Goal: Information Seeking & Learning: Check status

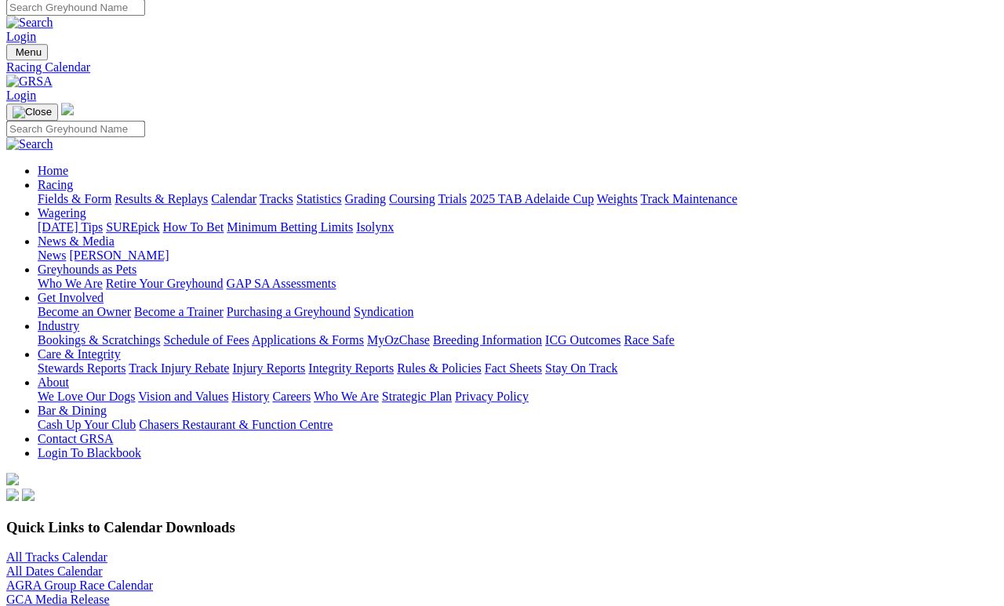
scroll to position [7, 0]
click at [92, 192] on link "Fields & Form" at bounding box center [75, 198] width 74 height 13
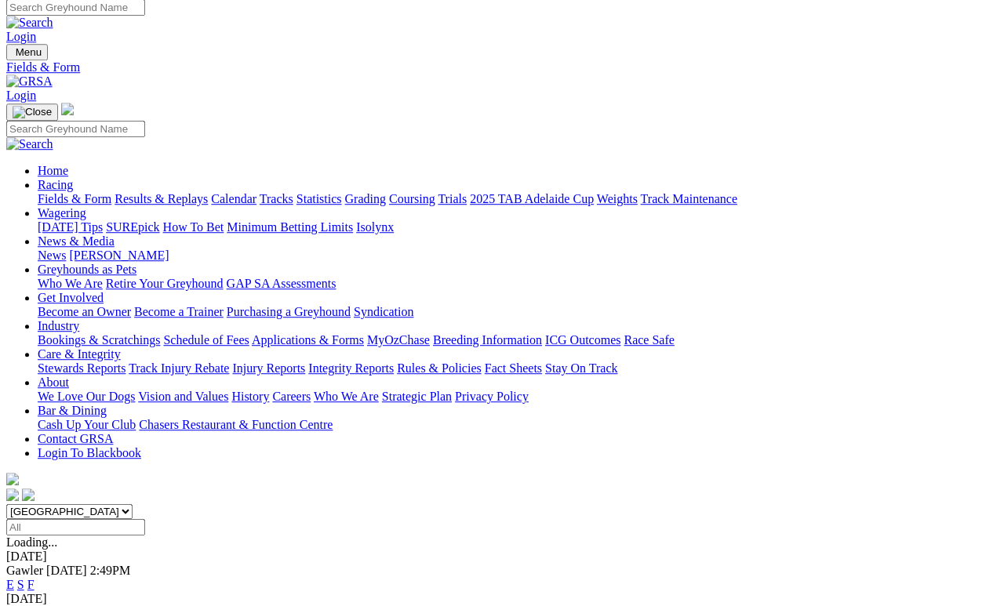
scroll to position [7, 0]
click at [35, 578] on link "F" at bounding box center [30, 584] width 7 height 13
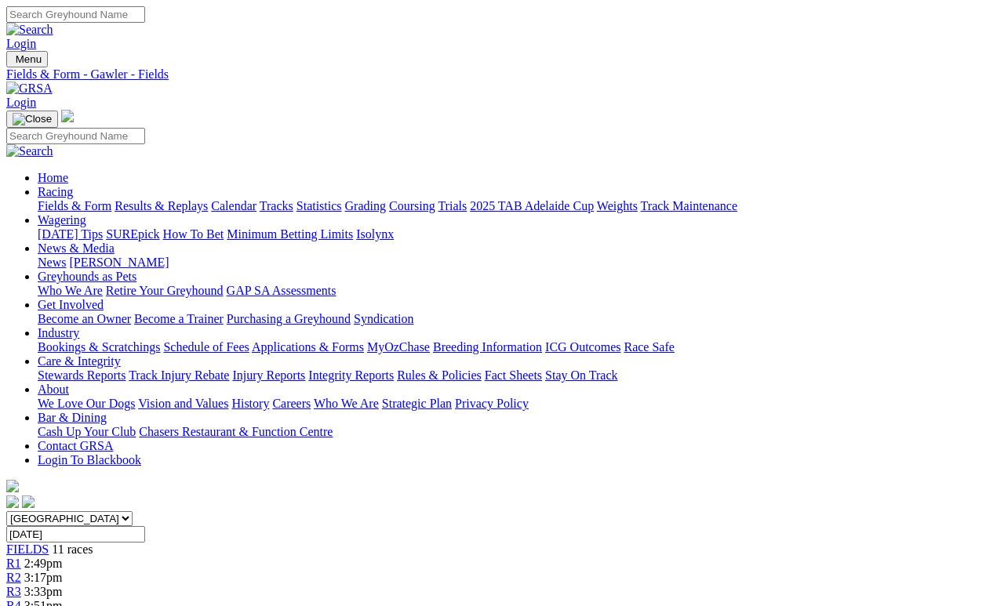
click at [256, 199] on link "Calendar" at bounding box center [233, 205] width 45 height 13
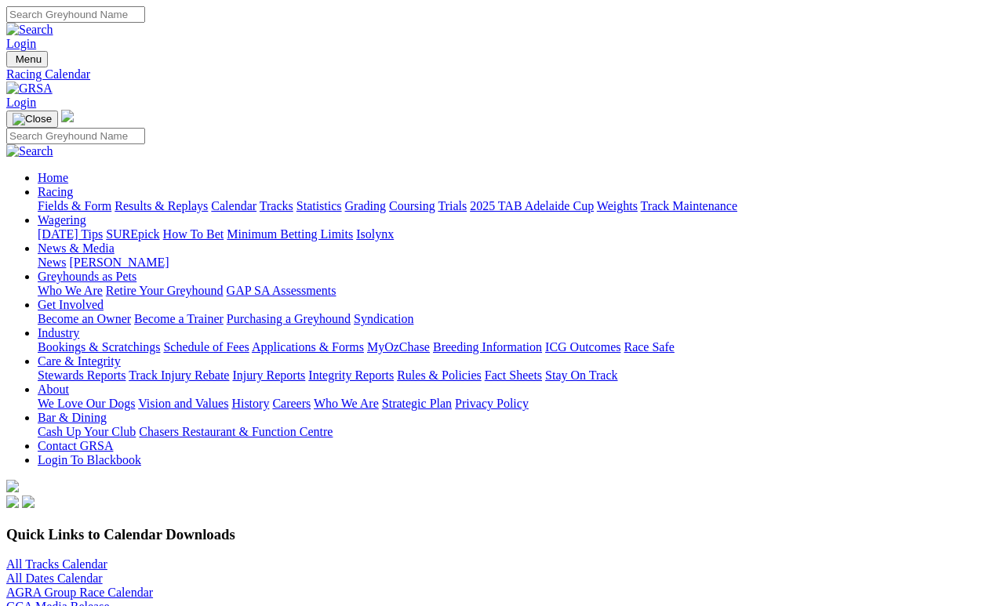
scroll to position [7, 0]
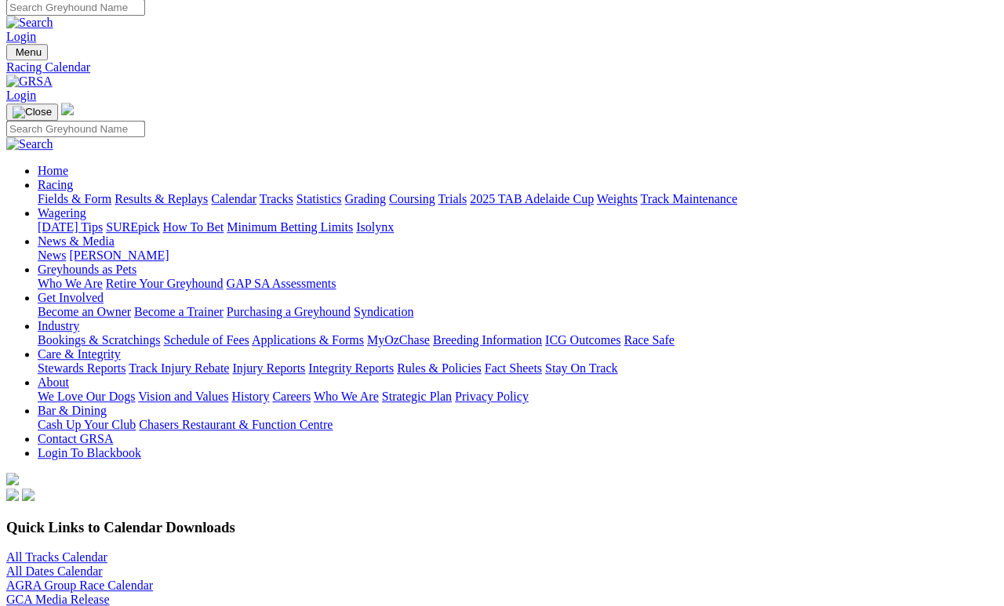
click at [100, 551] on link "All Tracks Calendar" at bounding box center [56, 557] width 101 height 13
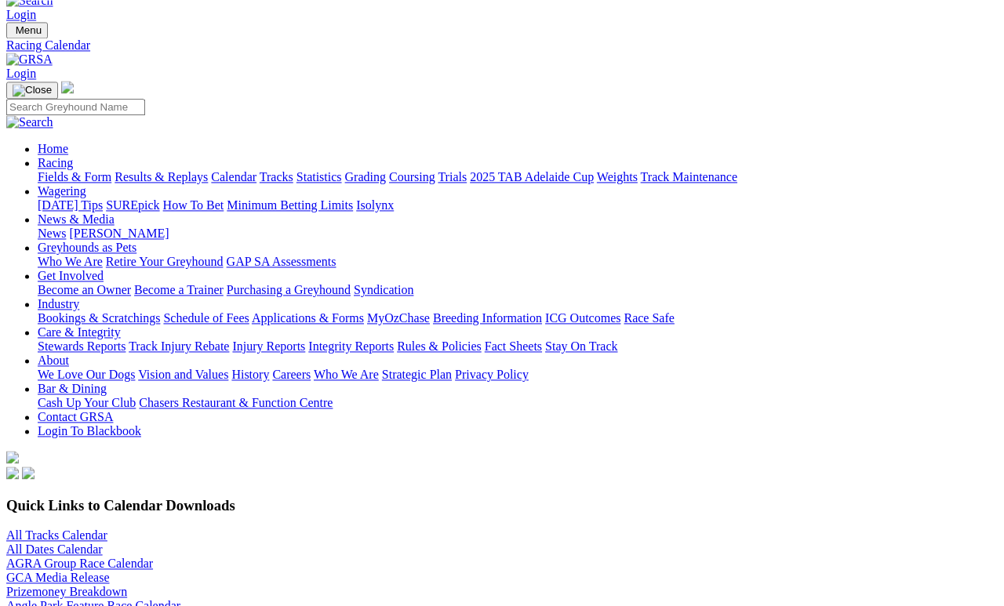
scroll to position [29, 0]
click at [79, 170] on link "Fields & Form" at bounding box center [75, 176] width 74 height 13
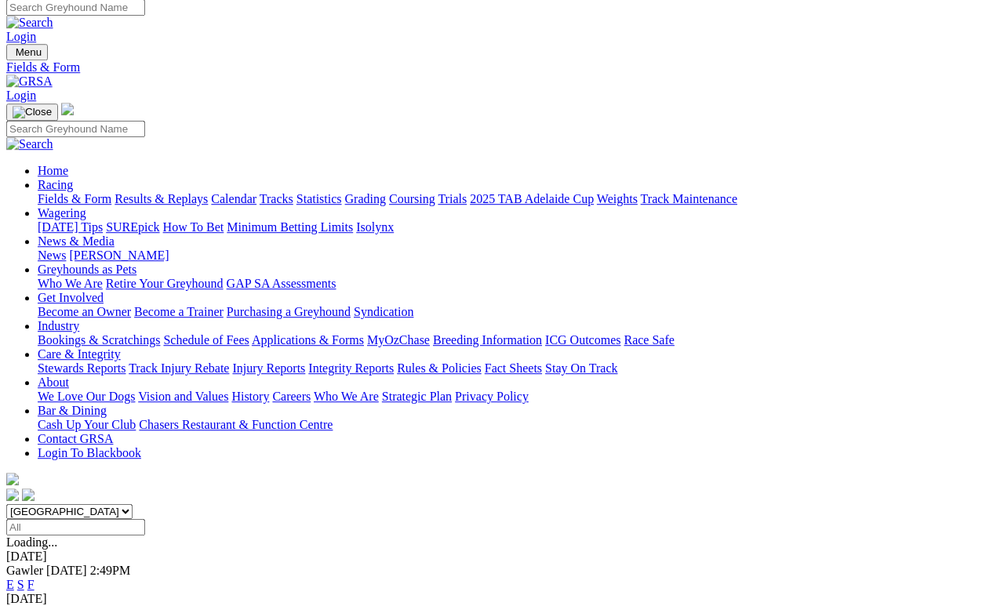
scroll to position [7, 0]
click at [208, 192] on link "Results & Replays" at bounding box center [161, 198] width 93 height 13
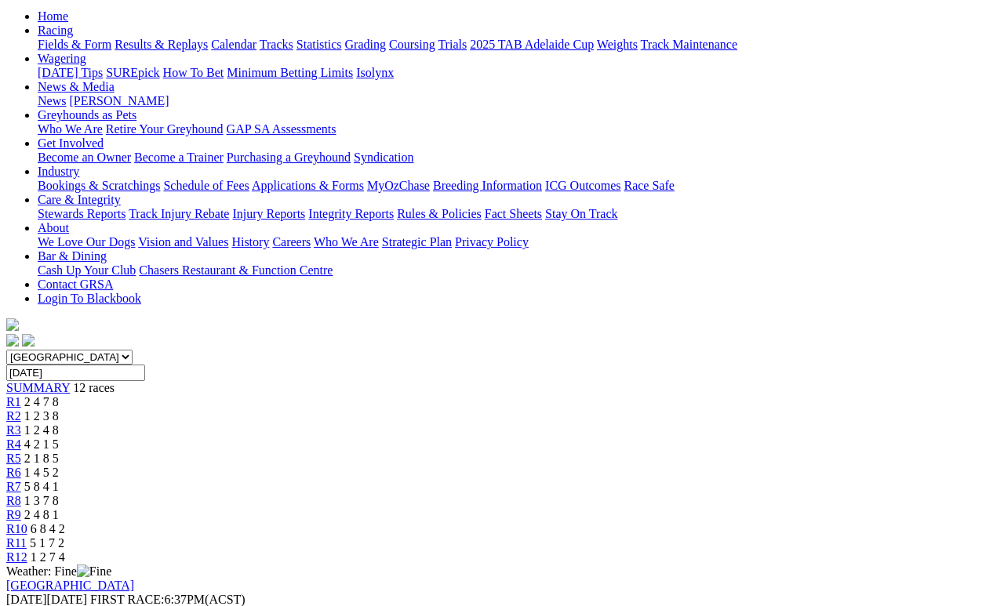
scroll to position [161, 0]
click at [64, 537] on span "5 1 7 2" at bounding box center [47, 543] width 35 height 13
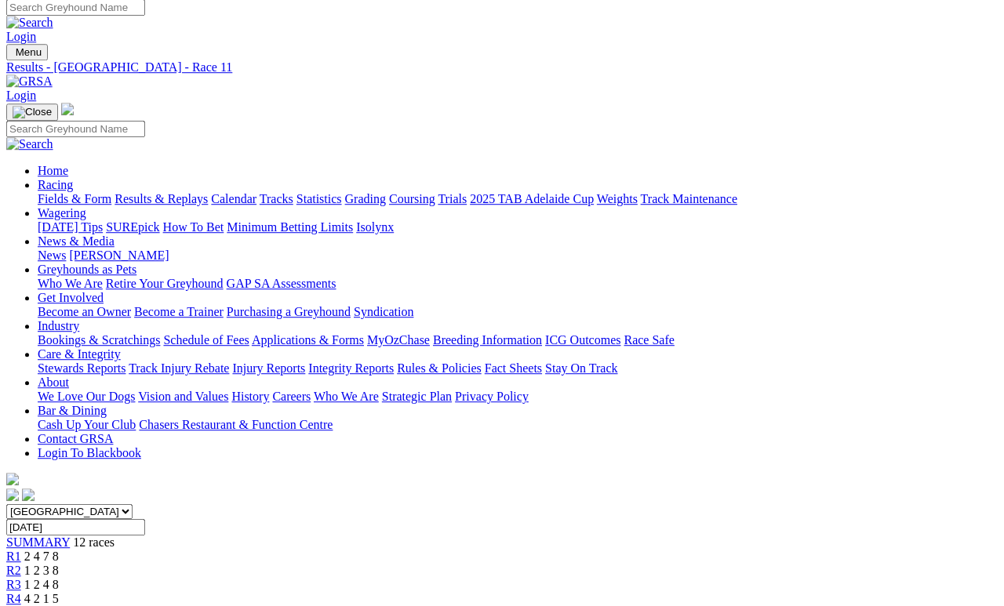
scroll to position [7, 0]
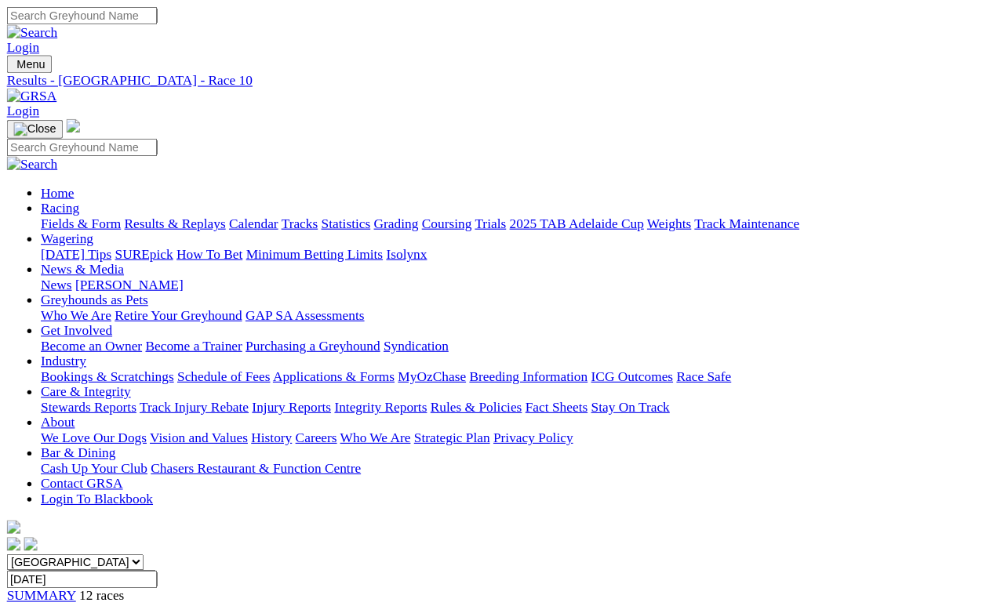
scroll to position [7, 0]
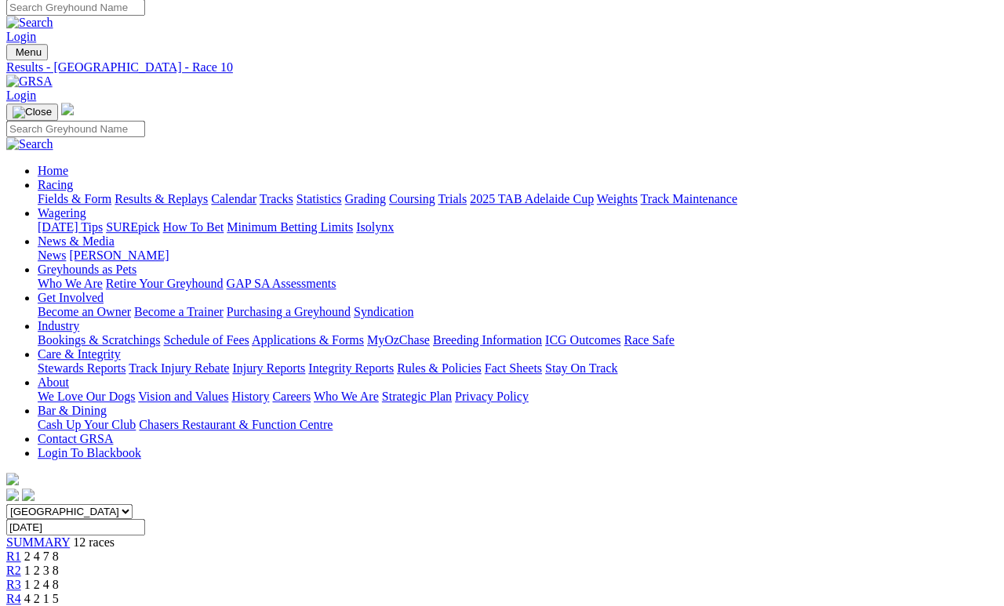
click at [21, 550] on link "R1" at bounding box center [13, 556] width 15 height 13
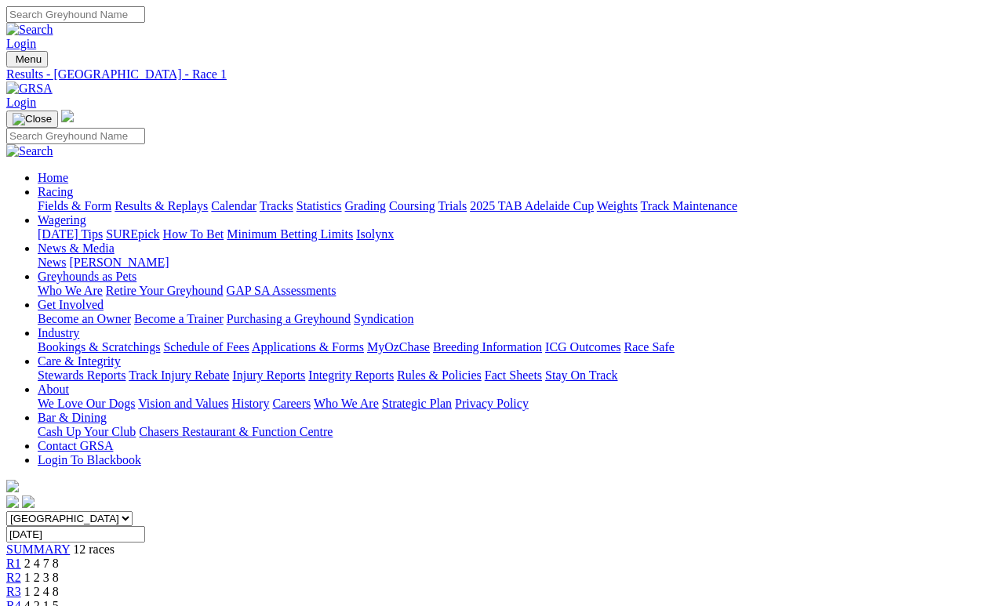
scroll to position [7, 0]
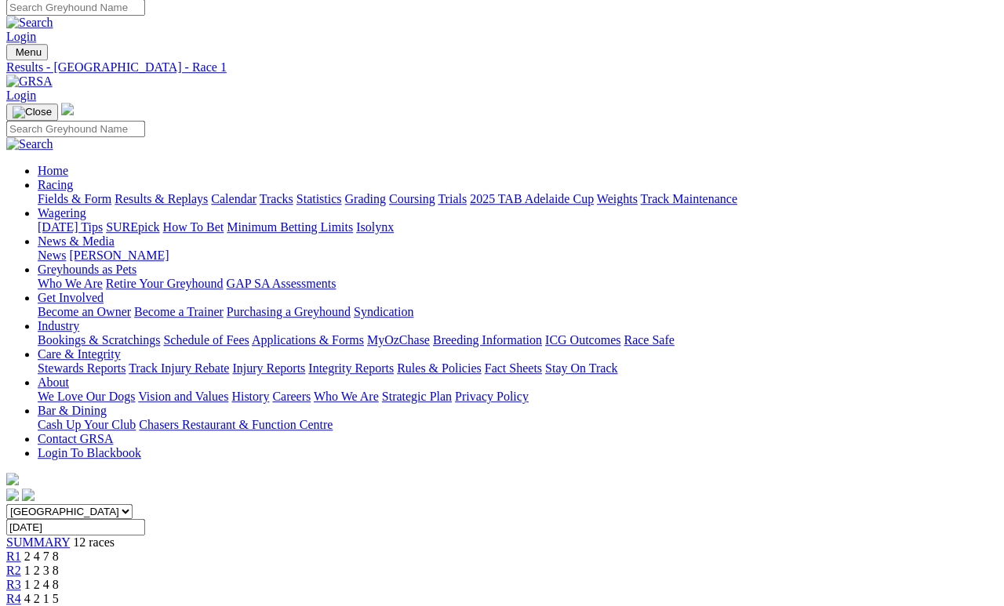
click at [21, 564] on span "R2" at bounding box center [13, 570] width 15 height 13
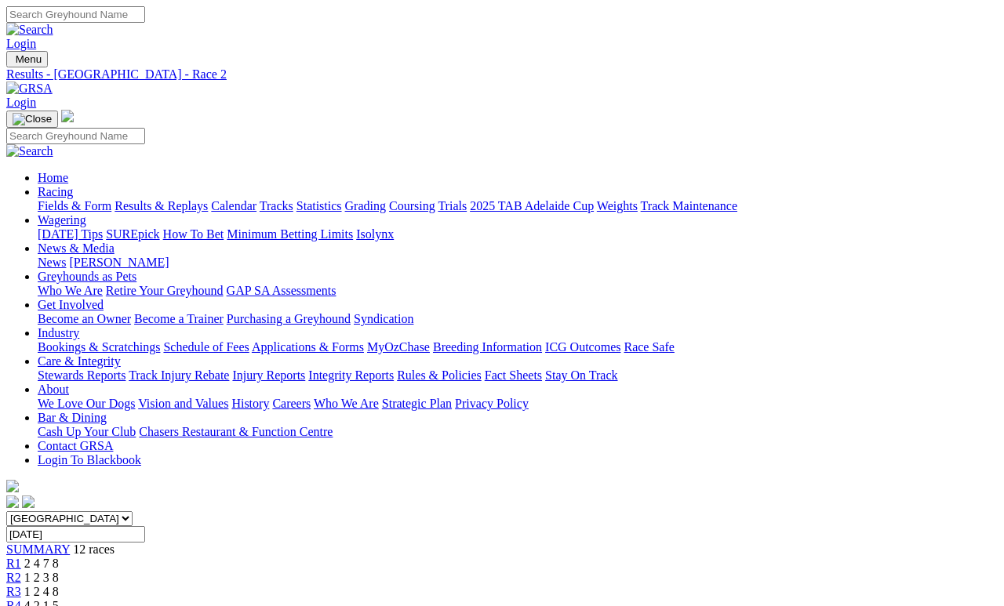
scroll to position [7, 0]
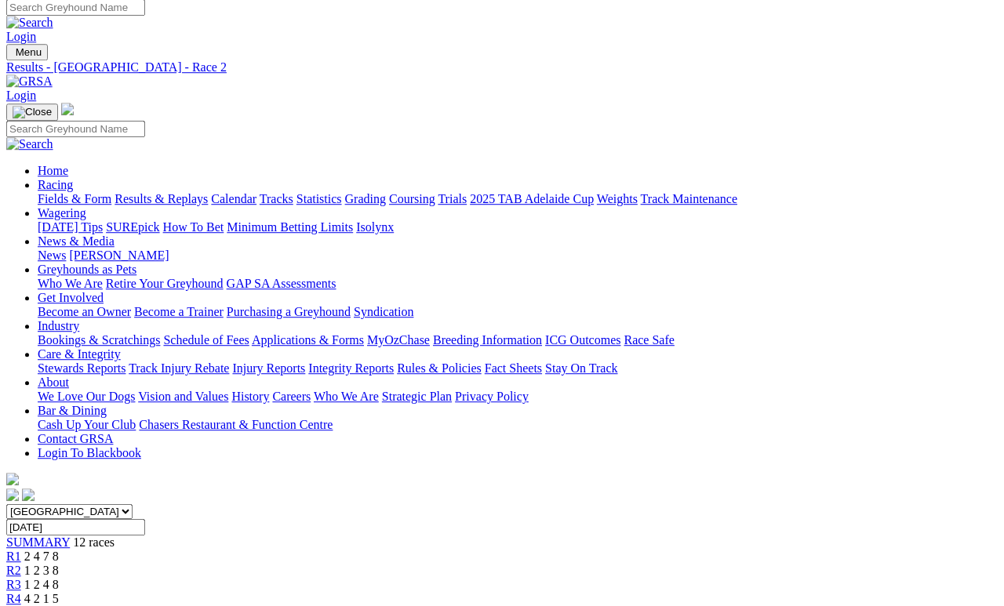
click at [21, 578] on link "R3" at bounding box center [13, 584] width 15 height 13
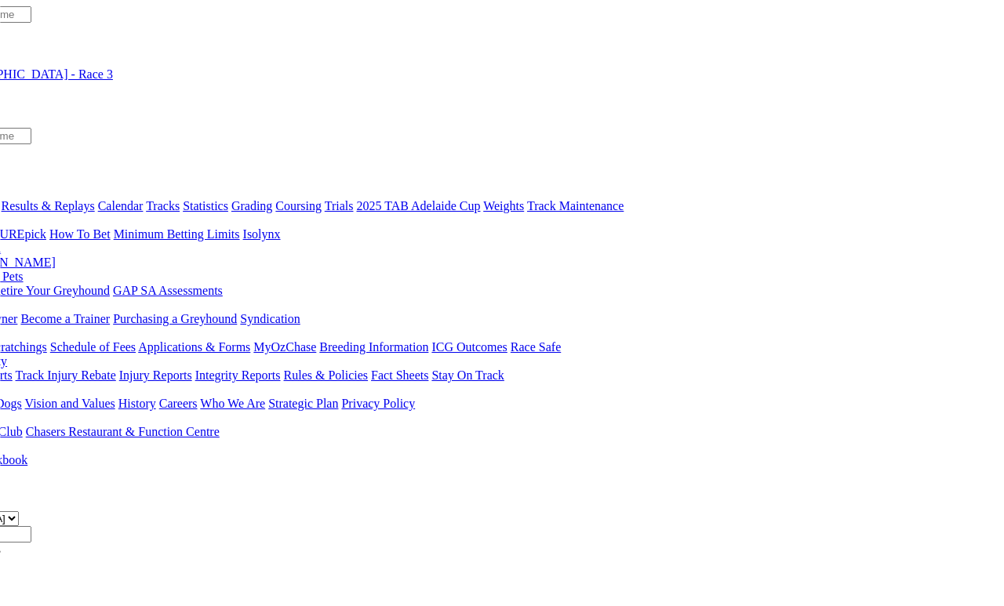
scroll to position [0, 113]
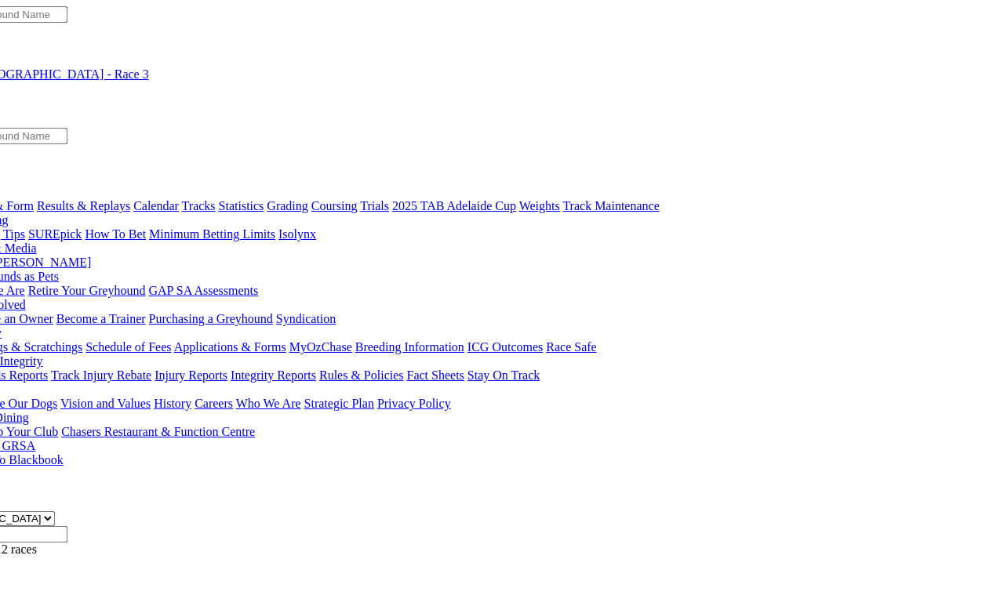
scroll to position [0, 78]
click at [90, 256] on link "[PERSON_NAME]" at bounding box center [41, 262] width 100 height 13
